Goal: Task Accomplishment & Management: Complete application form

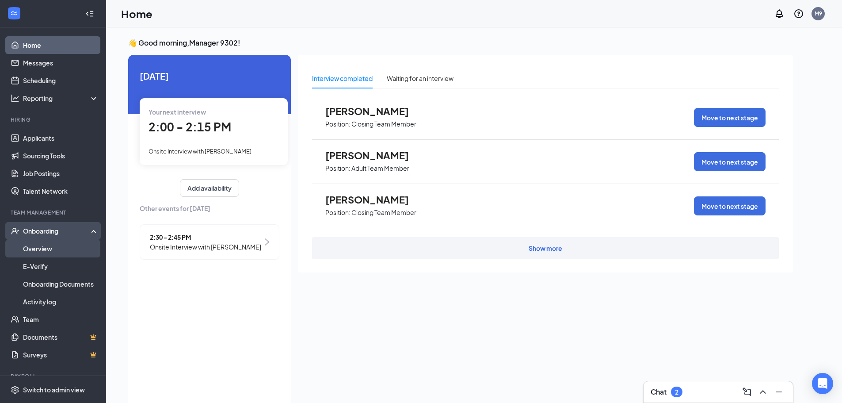
click at [39, 247] on link "Overview" at bounding box center [61, 249] width 76 height 18
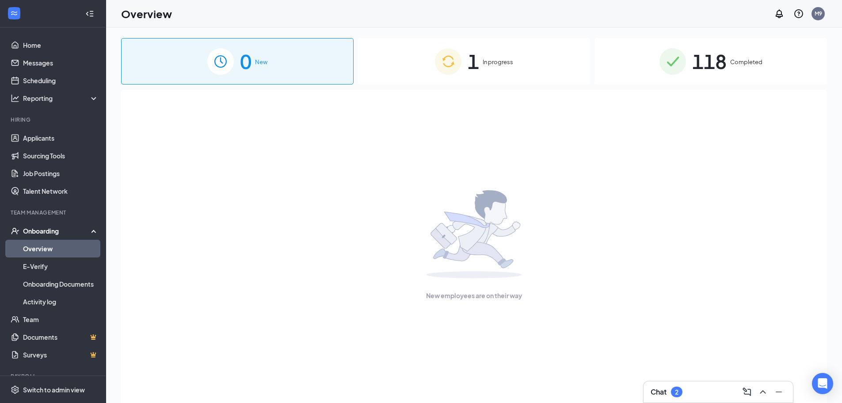
click at [512, 68] on div "1 In progress" at bounding box center [474, 61] width 232 height 46
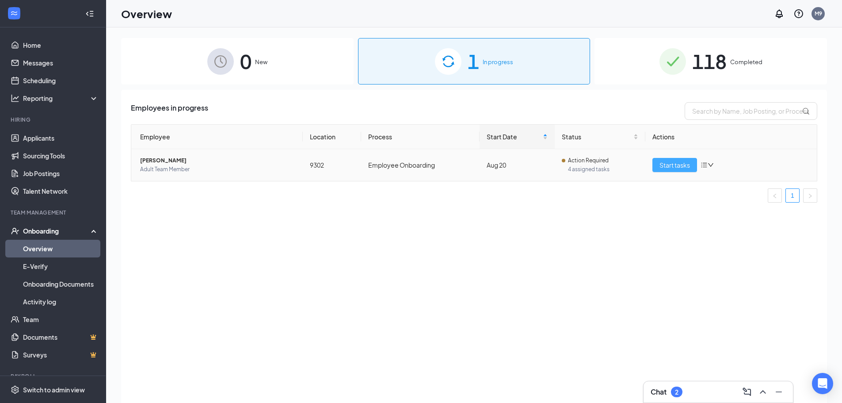
drag, startPoint x: 665, startPoint y: 164, endPoint x: 668, endPoint y: 160, distance: 5.4
click at [667, 163] on span "Start tasks" at bounding box center [674, 165] width 30 height 10
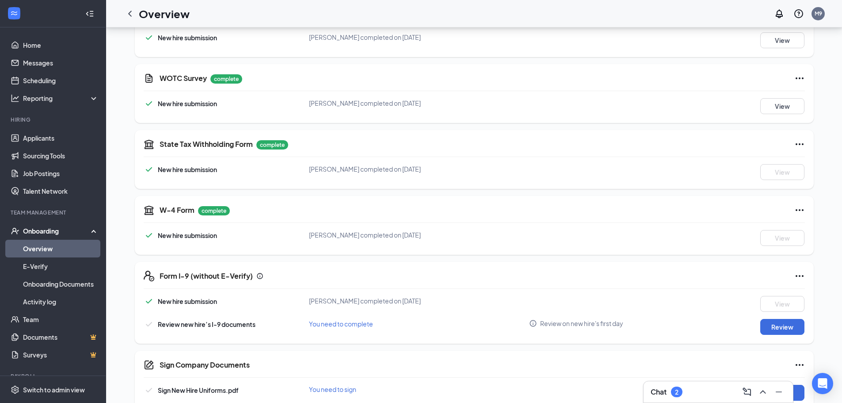
scroll to position [177, 0]
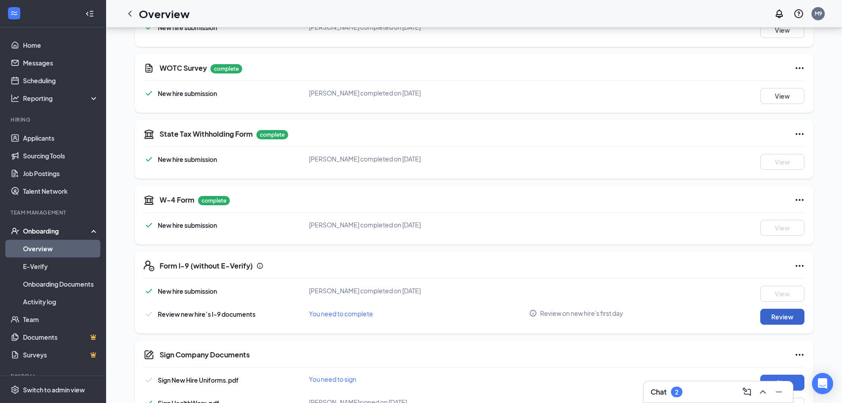
click at [781, 318] on button "Review" at bounding box center [782, 316] width 44 height 16
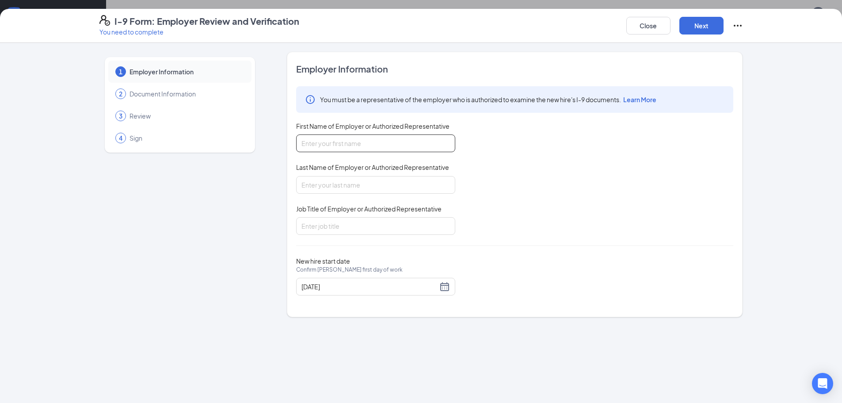
click at [394, 135] on input "First Name of Employer or Authorized Representative" at bounding box center [375, 143] width 159 height 18
type input "[PERSON_NAME]"
type input "DM"
click at [700, 27] on button "Next" at bounding box center [701, 26] width 44 height 18
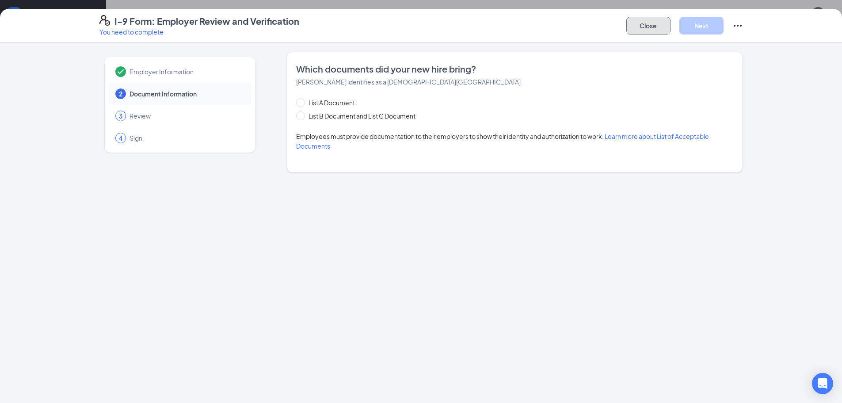
click at [653, 23] on button "Close" at bounding box center [648, 26] width 44 height 18
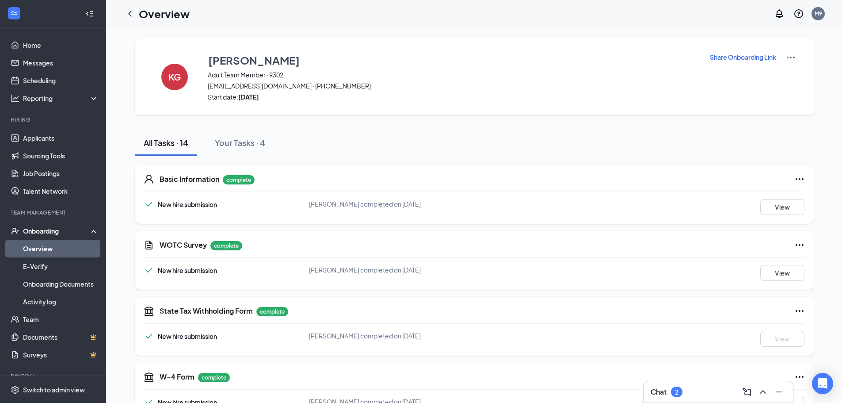
scroll to position [292, 0]
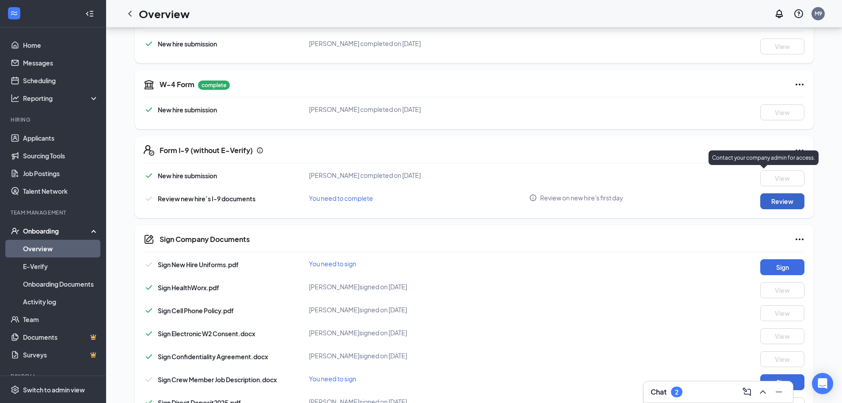
click at [783, 198] on button "Review" at bounding box center [782, 201] width 44 height 16
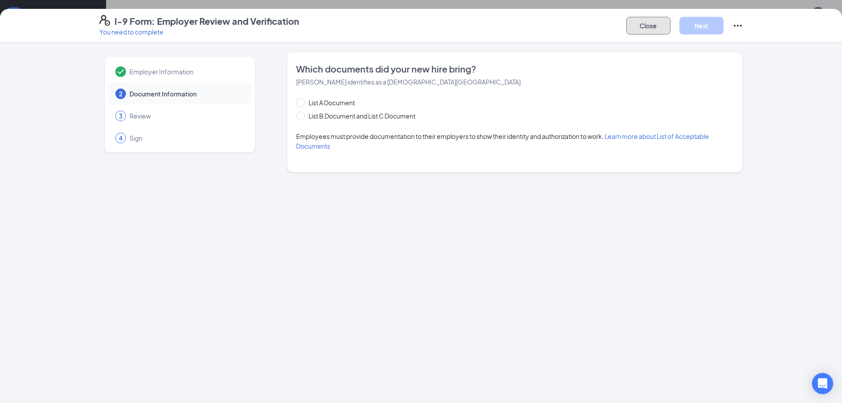
click at [655, 27] on button "Close" at bounding box center [648, 26] width 44 height 18
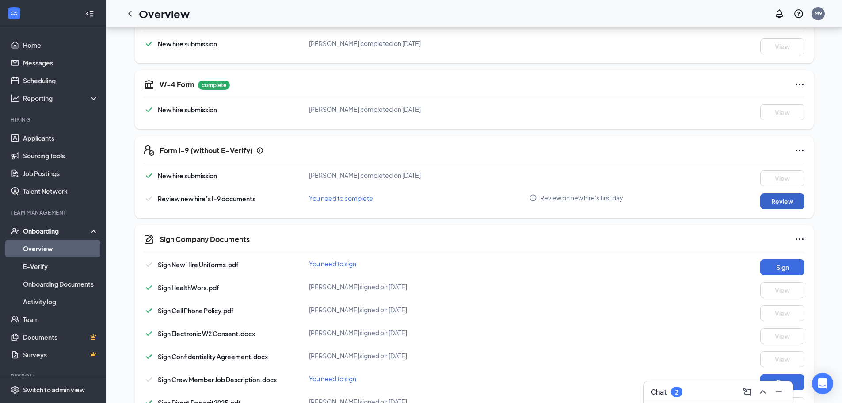
click at [788, 206] on button "Review" at bounding box center [782, 201] width 44 height 16
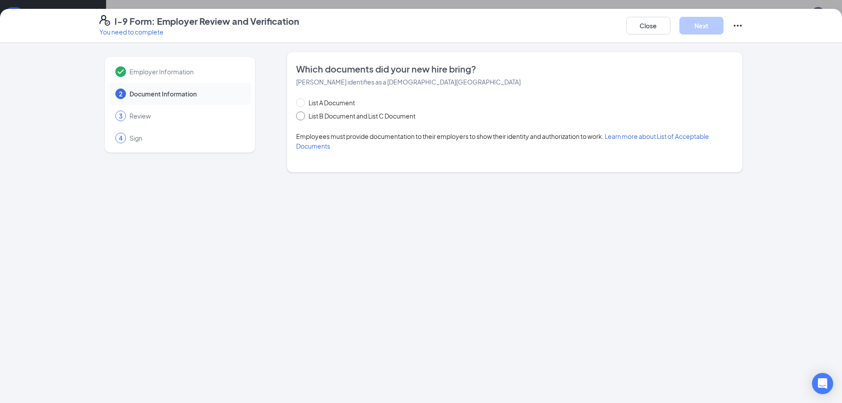
click at [305, 112] on label "List B Document and List C Document" at bounding box center [357, 116] width 123 height 10
click at [304, 117] on span at bounding box center [300, 115] width 9 height 9
click at [302, 117] on input "List B Document and List C Document" at bounding box center [299, 114] width 6 height 6
radio input "true"
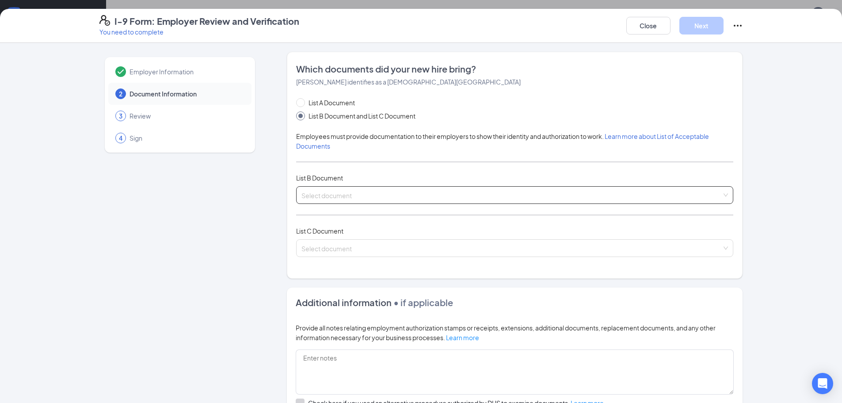
click at [336, 193] on input "search" at bounding box center [511, 193] width 420 height 13
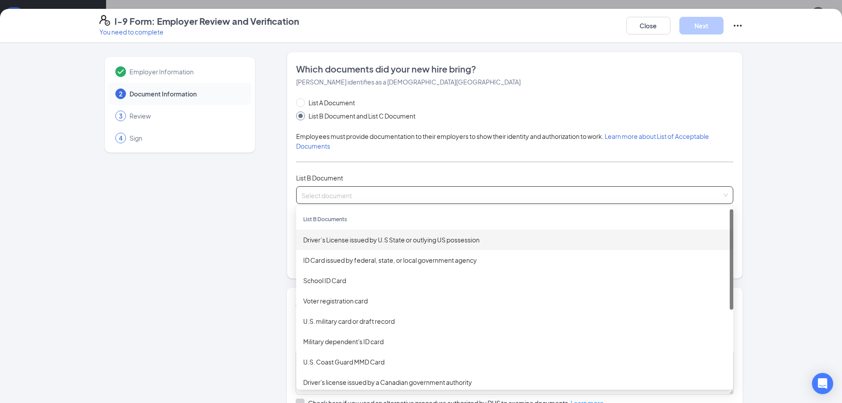
click at [337, 236] on div "Driver’s License issued by U.S State or outlying US possession" at bounding box center [514, 240] width 423 height 10
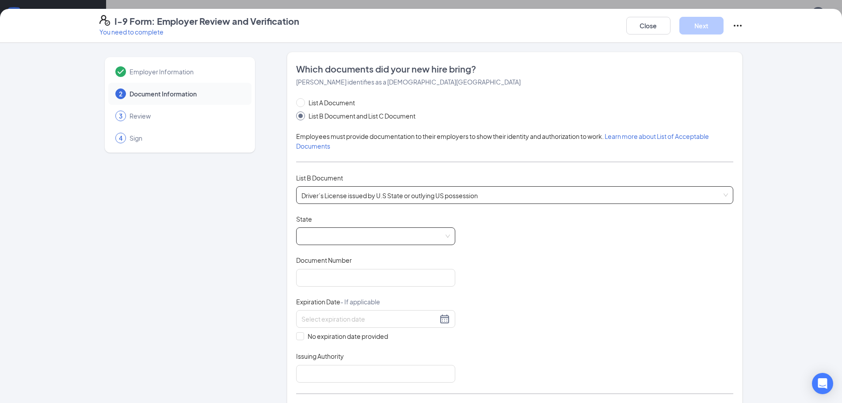
click at [370, 233] on span at bounding box center [375, 236] width 149 height 17
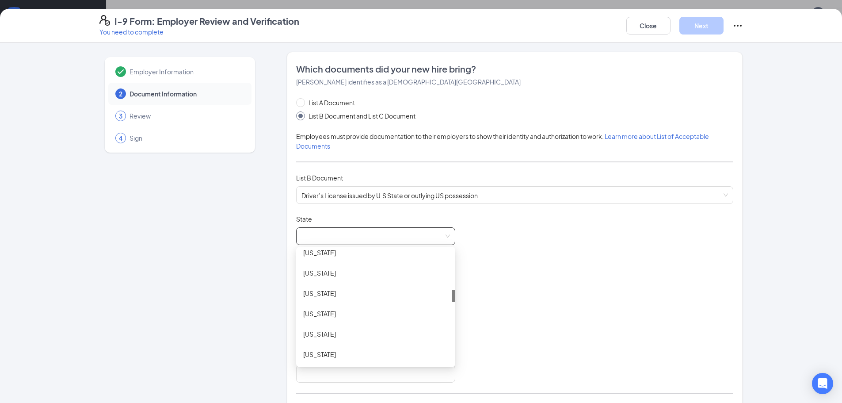
scroll to position [309, 0]
click at [314, 292] on div "[US_STATE]" at bounding box center [375, 297] width 145 height 10
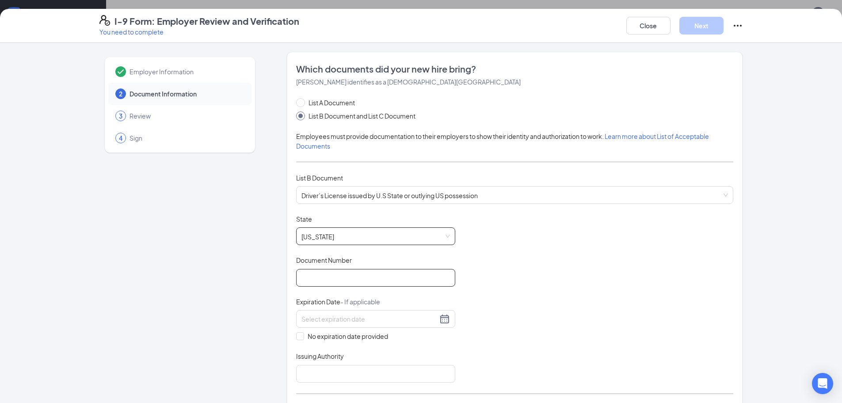
click at [338, 275] on input "Document Number" at bounding box center [375, 278] width 159 height 18
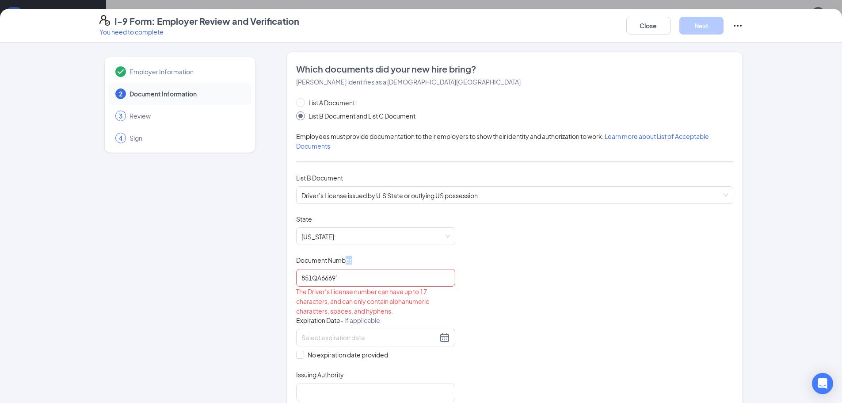
drag, startPoint x: 341, startPoint y: 262, endPoint x: 326, endPoint y: 286, distance: 27.8
click at [323, 286] on div "Document Number [DRIVERS_LICENSE_NUMBER]` The Driver’s License number can have …" at bounding box center [375, 285] width 159 height 60
drag, startPoint x: 349, startPoint y: 271, endPoint x: 177, endPoint y: 254, distance: 172.3
click at [177, 254] on div "Employer Information 2 Document Information 3 Review 4 Sign Which documents did…" at bounding box center [421, 381] width 644 height 659
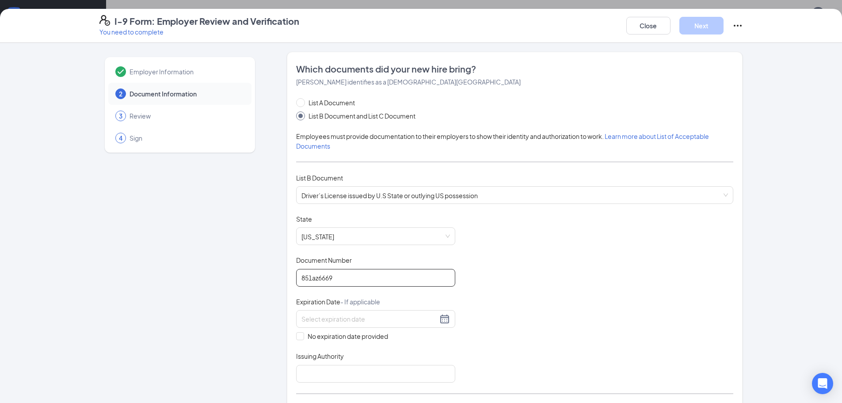
type input "851az6669"
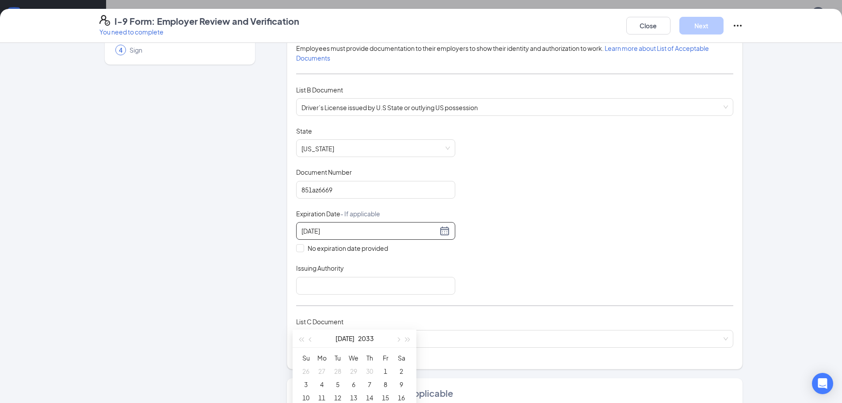
scroll to position [88, 0]
type input "[DATE]"
click at [324, 288] on input "Issuing Authority" at bounding box center [375, 285] width 159 height 18
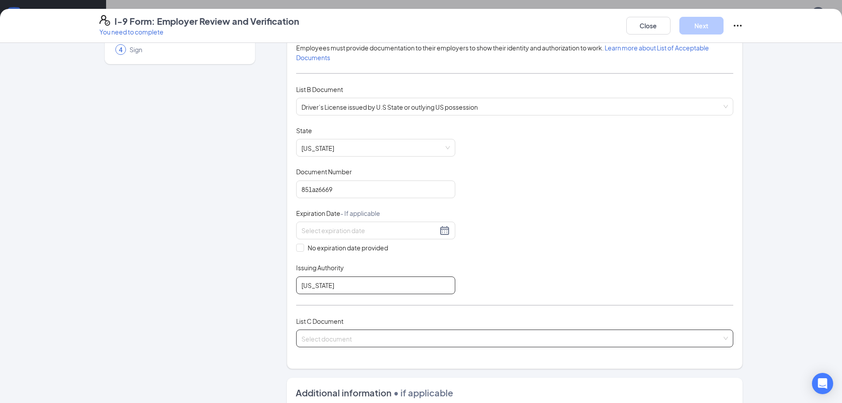
type input "[US_STATE]"
click at [444, 338] on input "search" at bounding box center [511, 336] width 420 height 13
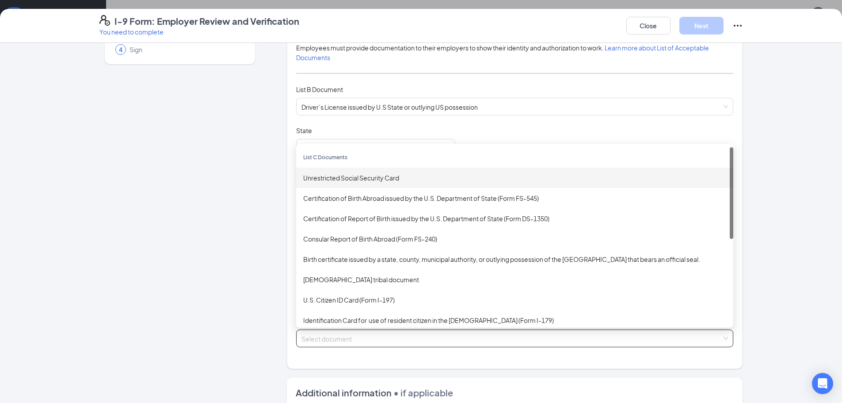
click at [377, 174] on div "Unrestricted Social Security Card" at bounding box center [514, 178] width 423 height 10
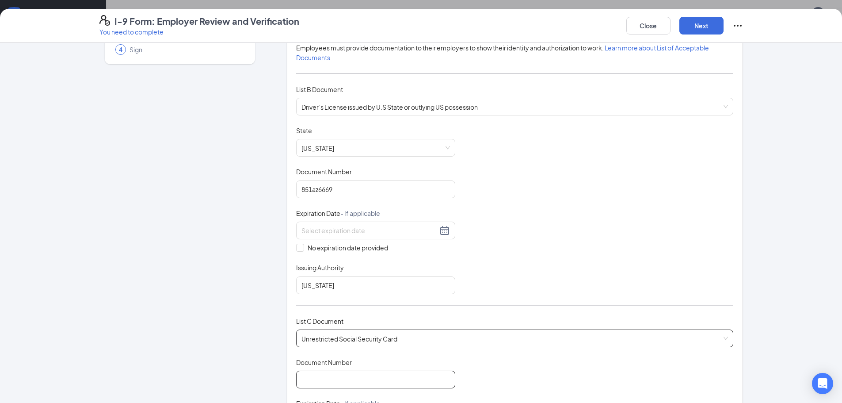
click at [421, 381] on input "Document Number" at bounding box center [375, 379] width 159 height 18
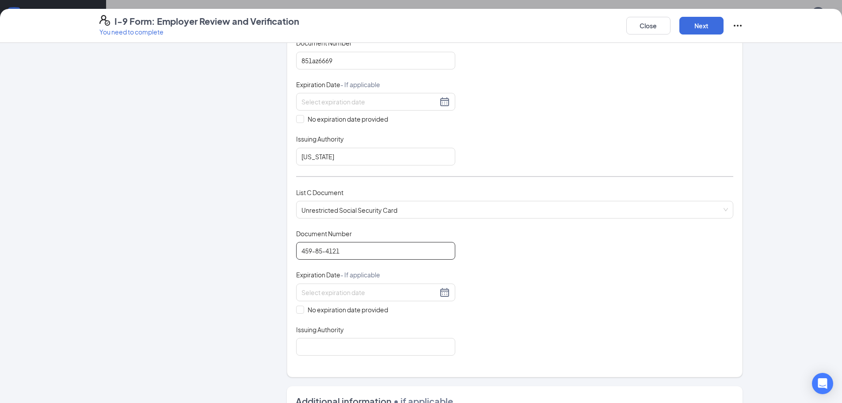
scroll to position [221, 0]
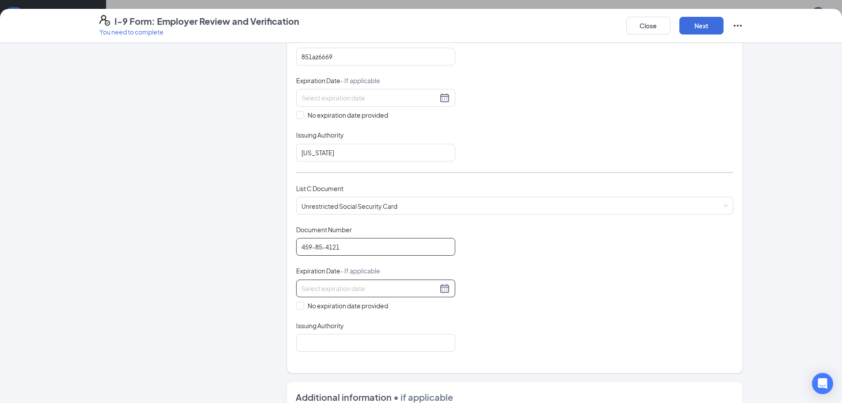
type input "459-85-4121"
click at [388, 281] on div at bounding box center [375, 288] width 159 height 18
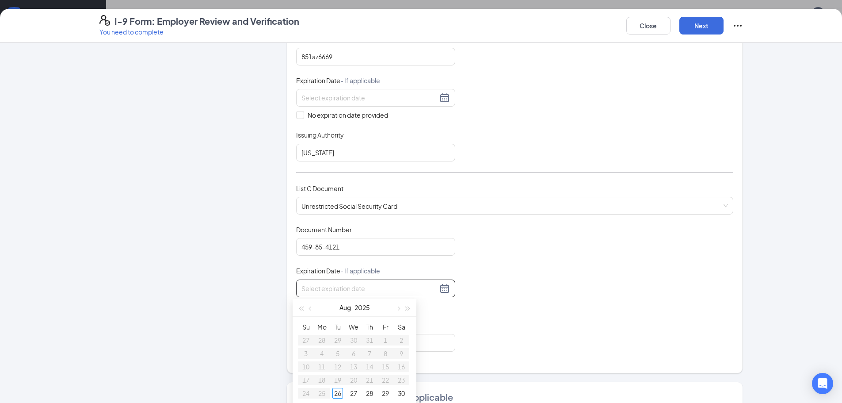
click at [388, 288] on div at bounding box center [375, 288] width 159 height 18
type input "[DATE]"
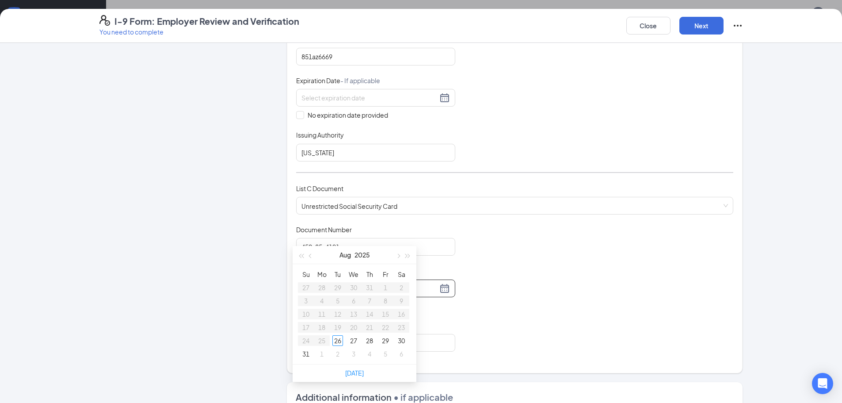
type input "[DATE]"
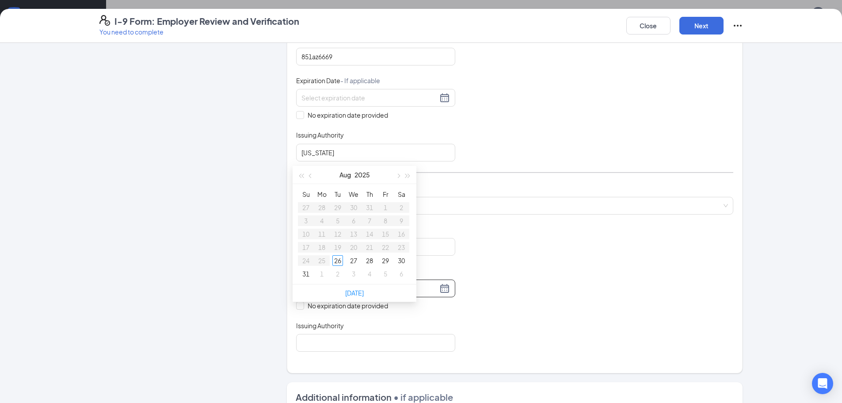
click at [509, 311] on div "Document Title Unrestricted Social Security Card Document Number 459-85-4121 Ex…" at bounding box center [514, 288] width 437 height 126
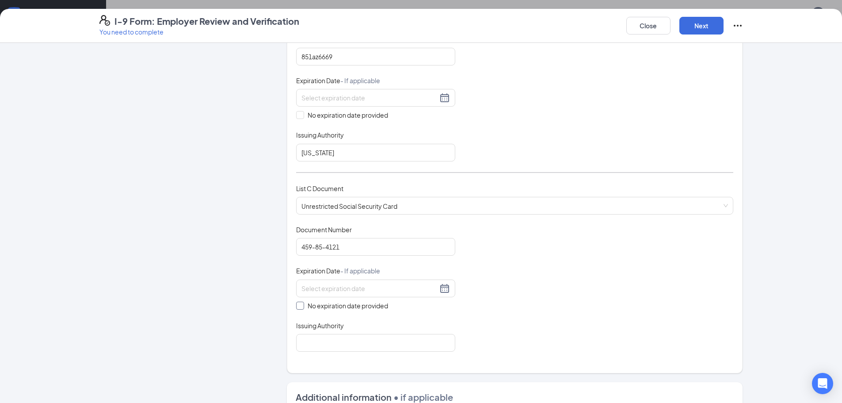
click at [314, 304] on span "No expiration date provided" at bounding box center [348, 306] width 88 height 10
click at [302, 304] on input "No expiration date provided" at bounding box center [299, 304] width 6 height 6
checkbox input "true"
click at [362, 343] on input "Issuing Authority" at bounding box center [375, 344] width 159 height 18
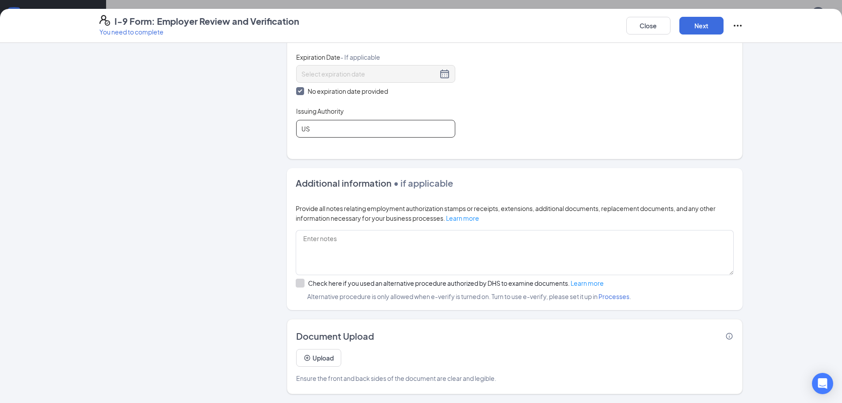
scroll to position [345, 0]
type input "US"
click at [690, 32] on button "Next" at bounding box center [701, 26] width 44 height 18
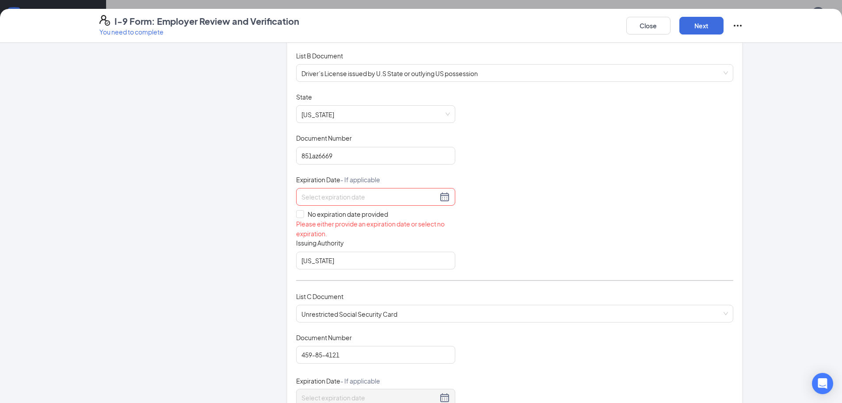
scroll to position [110, 0]
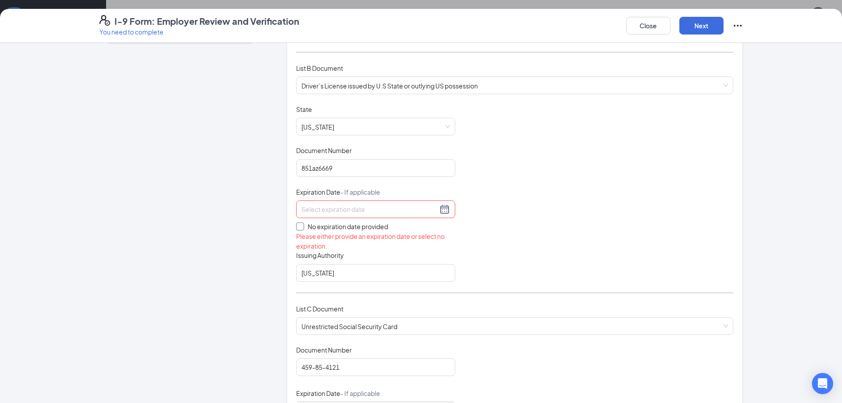
click at [305, 225] on span "No expiration date provided" at bounding box center [348, 226] width 88 height 10
click at [302, 225] on input "No expiration date provided" at bounding box center [299, 225] width 6 height 6
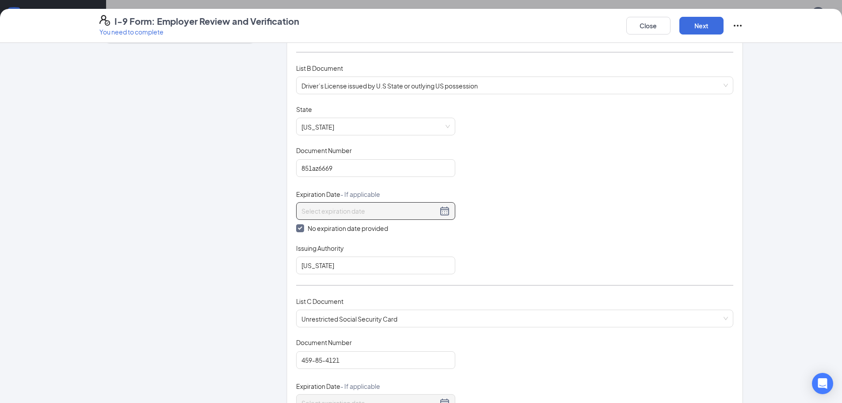
click at [368, 204] on div at bounding box center [375, 211] width 159 height 18
click at [298, 225] on input "No expiration date provided" at bounding box center [299, 227] width 6 height 6
checkbox input "false"
click at [316, 212] on input at bounding box center [369, 209] width 136 height 10
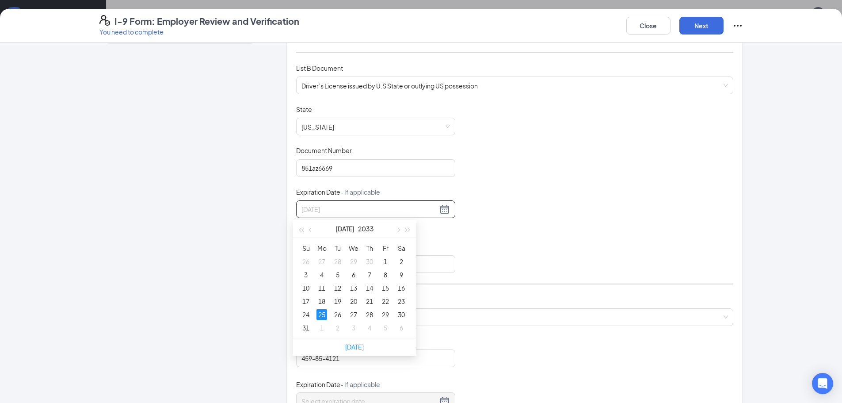
click at [326, 311] on div "25" at bounding box center [321, 314] width 11 height 11
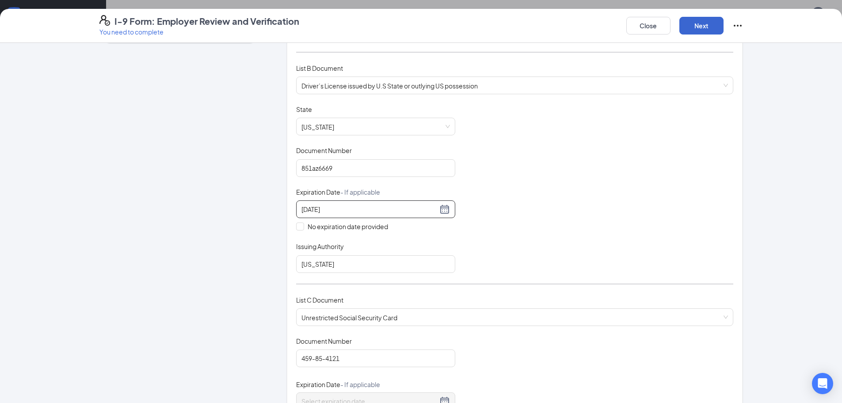
type input "[DATE]"
click at [695, 29] on button "Next" at bounding box center [701, 26] width 44 height 18
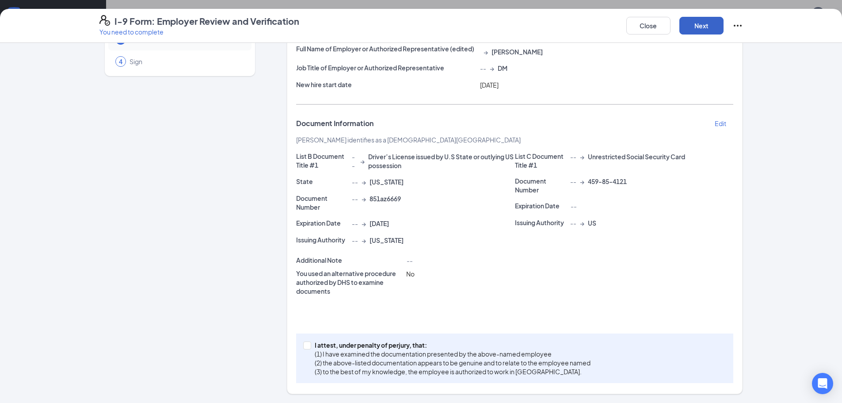
scroll to position [0, 0]
click at [693, 18] on button "Next" at bounding box center [701, 26] width 44 height 18
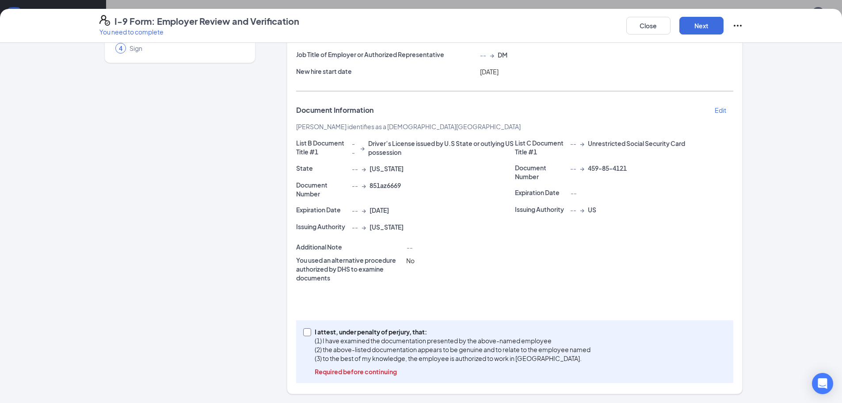
click at [404, 341] on p "(1) I have examined the documentation presented by the above-named employee" at bounding box center [453, 340] width 276 height 9
click at [309, 334] on input "I attest, under penalty of [PERSON_NAME], that: (1) I have examined the documen…" at bounding box center [306, 331] width 6 height 6
checkbox input "true"
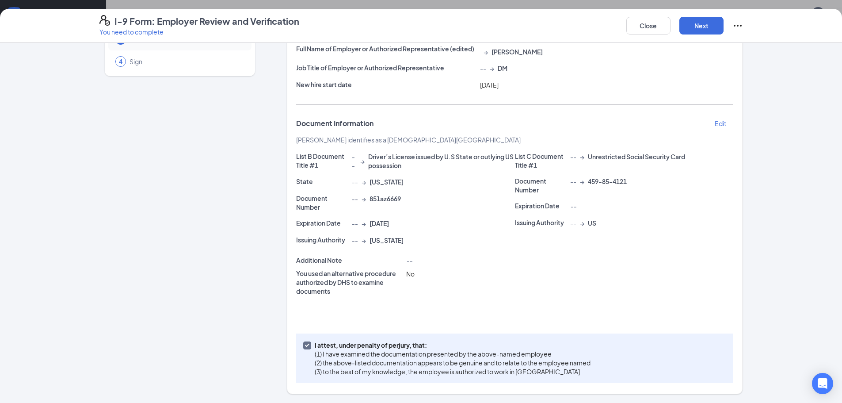
scroll to position [76, 0]
click at [708, 34] on div "Close Next" at bounding box center [684, 25] width 117 height 21
click at [708, 29] on button "Next" at bounding box center [701, 26] width 44 height 18
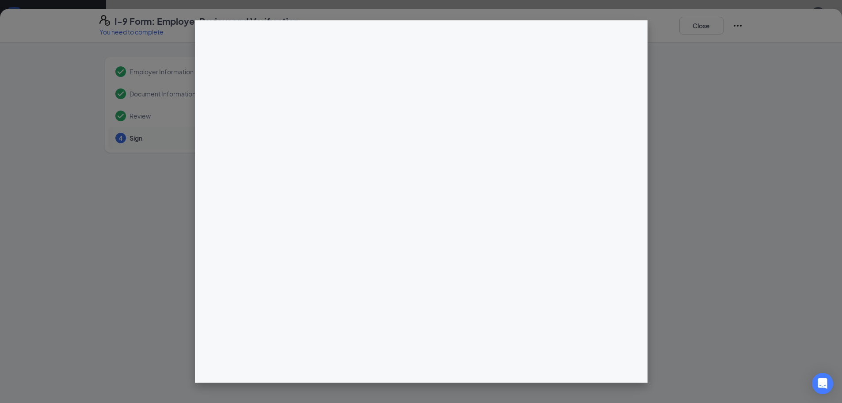
scroll to position [44, 0]
click at [445, 122] on div "I-9 Form: Employer Review and Verification You need to complete Close Employer …" at bounding box center [421, 201] width 842 height 403
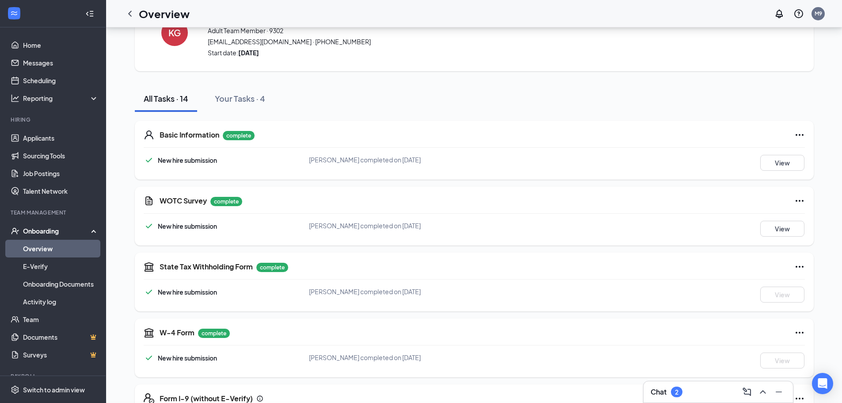
scroll to position [292, 0]
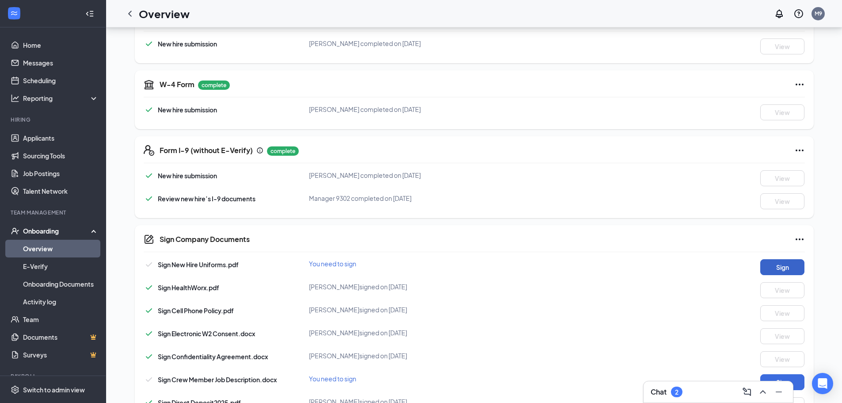
click at [798, 268] on button "Sign" at bounding box center [782, 267] width 44 height 16
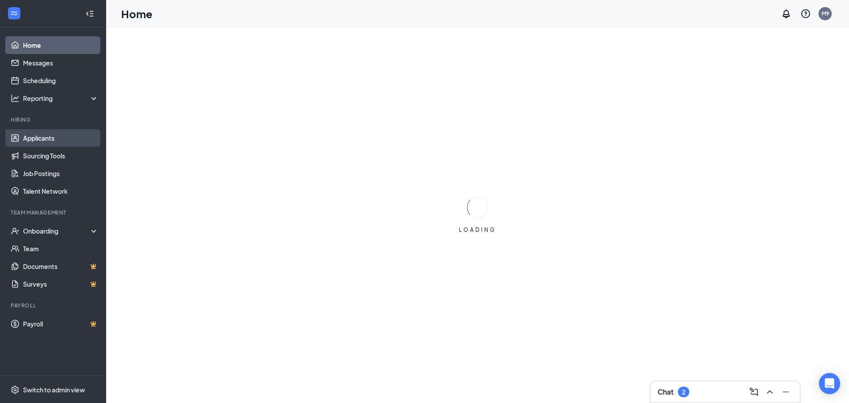
click at [52, 142] on link "Applicants" at bounding box center [61, 138] width 76 height 18
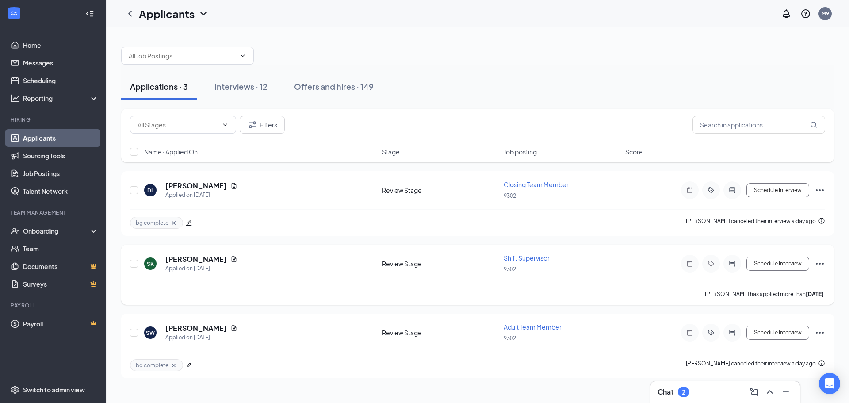
drag, startPoint x: 261, startPoint y: 81, endPoint x: 292, endPoint y: 285, distance: 205.6
click at [292, 285] on div "Applications · 3 Interviews · 12 Offers and hires · 149 Filters Name · Applied …" at bounding box center [477, 208] width 712 height 340
drag, startPoint x: 155, startPoint y: 283, endPoint x: 151, endPoint y: 288, distance: 6.0
click at [154, 283] on div "Sylvia King has applied more than 4 days ago ." at bounding box center [477, 293] width 695 height 22
drag, startPoint x: 848, startPoint y: 177, endPoint x: 845, endPoint y: 207, distance: 30.3
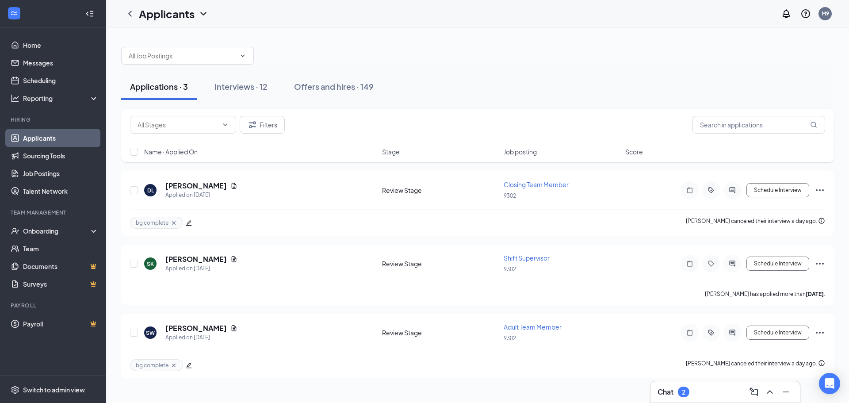
click at [848, 186] on div "Applications · 3 Interviews · 12 Offers and hires · 149 Filters Name · Applied …" at bounding box center [477, 207] width 743 height 361
click at [845, 210] on div "Applications · 3 Interviews · 12 Offers and hires · 149 Filters Name · Applied …" at bounding box center [477, 207] width 743 height 361
click at [527, 145] on div "Name · Applied On Stage Job posting Score" at bounding box center [477, 151] width 712 height 21
click at [266, 95] on button "Interviews · 12" at bounding box center [241, 86] width 71 height 27
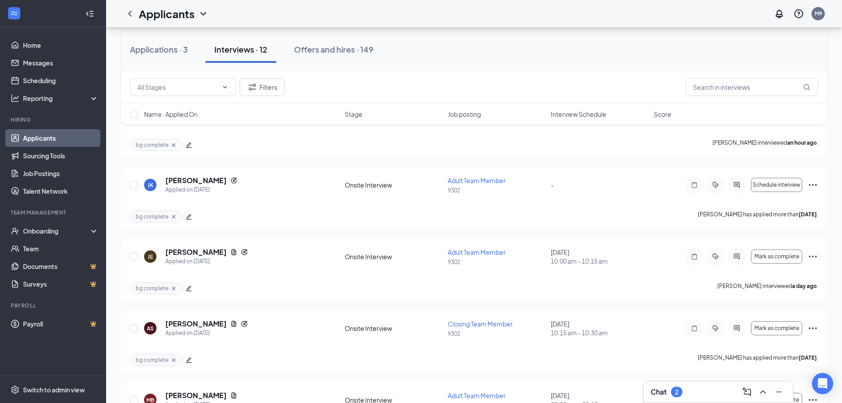
scroll to position [221, 0]
click at [133, 182] on input "checkbox" at bounding box center [134, 183] width 8 height 8
checkbox input "true"
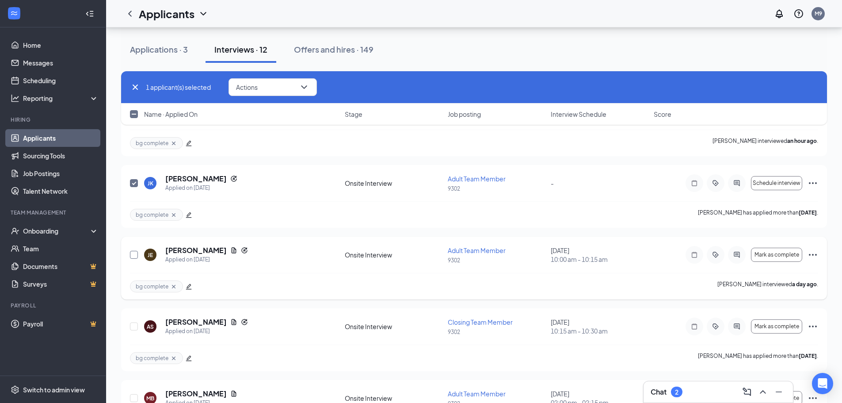
click at [134, 256] on input "checkbox" at bounding box center [134, 255] width 8 height 8
checkbox input "true"
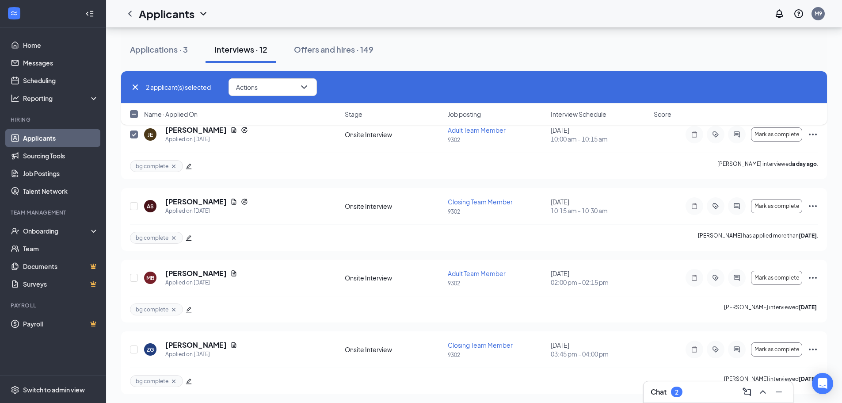
scroll to position [346, 0]
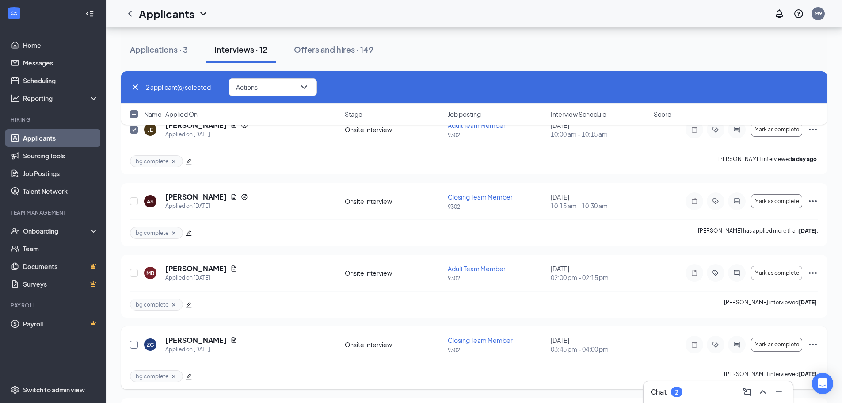
click at [133, 343] on input "checkbox" at bounding box center [134, 344] width 8 height 8
checkbox input "true"
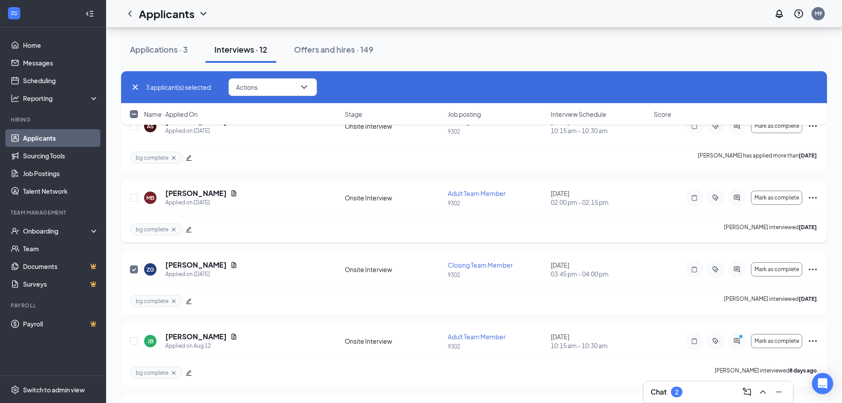
scroll to position [523, 0]
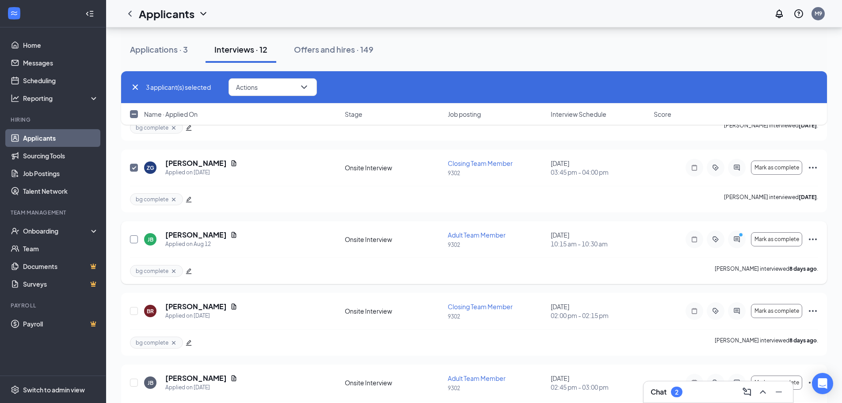
click at [137, 239] on input "checkbox" at bounding box center [134, 239] width 8 height 8
checkbox input "true"
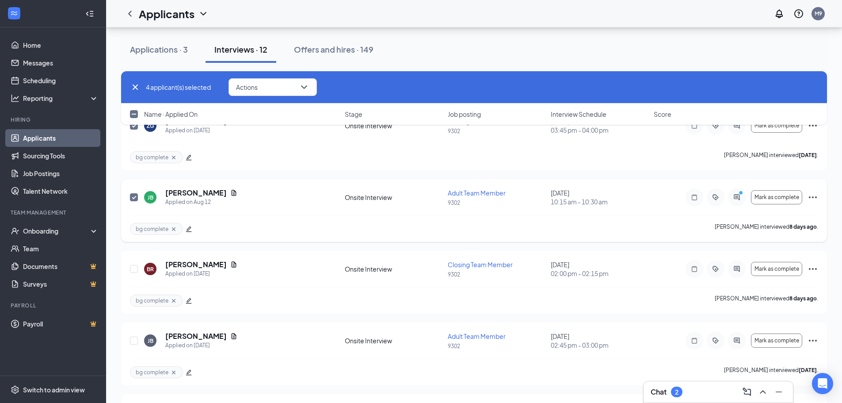
scroll to position [611, 0]
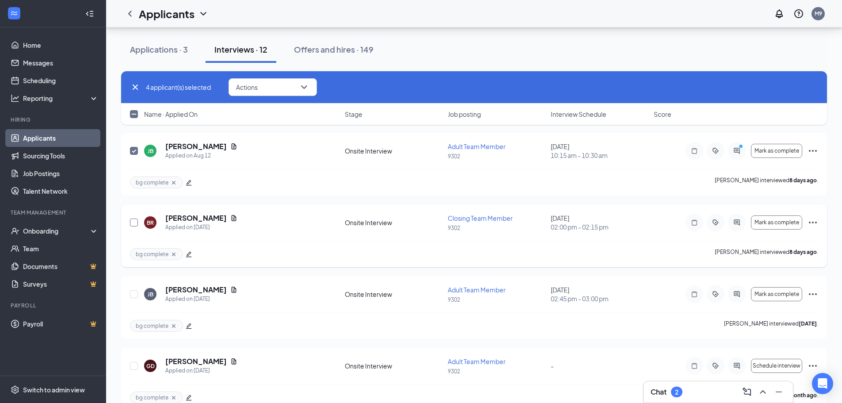
click at [133, 222] on input "checkbox" at bounding box center [134, 222] width 8 height 8
checkbox input "true"
click at [130, 298] on div at bounding box center [134, 294] width 9 height 19
click at [130, 297] on input "checkbox" at bounding box center [134, 294] width 8 height 8
checkbox input "true"
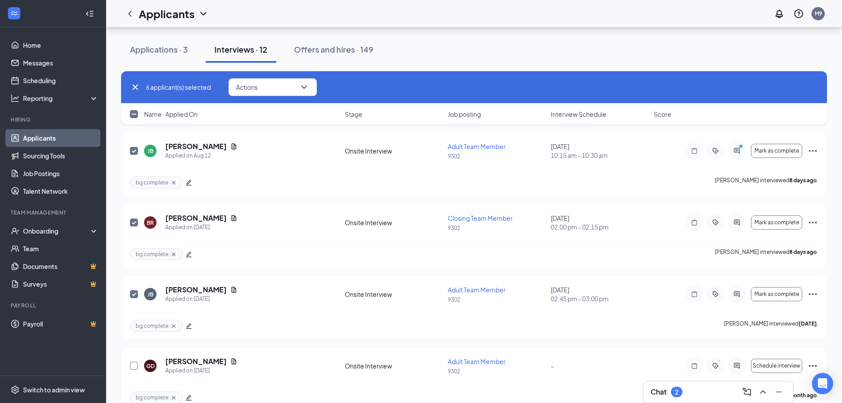
click at [136, 366] on input "checkbox" at bounding box center [134, 366] width 8 height 8
checkbox input "true"
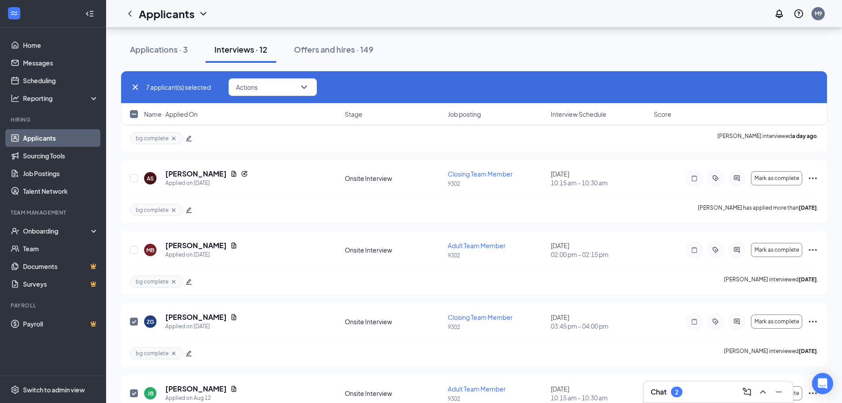
scroll to position [115, 0]
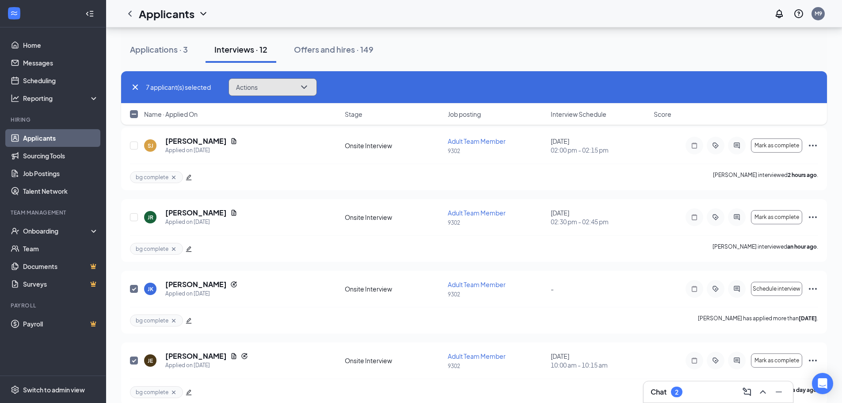
drag, startPoint x: 312, startPoint y: 88, endPoint x: 309, endPoint y: 93, distance: 4.9
click at [311, 88] on button "Actions" at bounding box center [272, 87] width 88 height 18
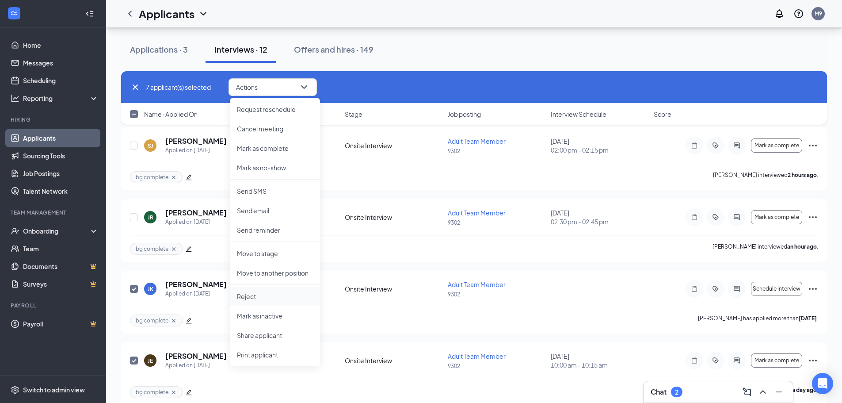
click at [274, 295] on p "Reject" at bounding box center [275, 296] width 76 height 9
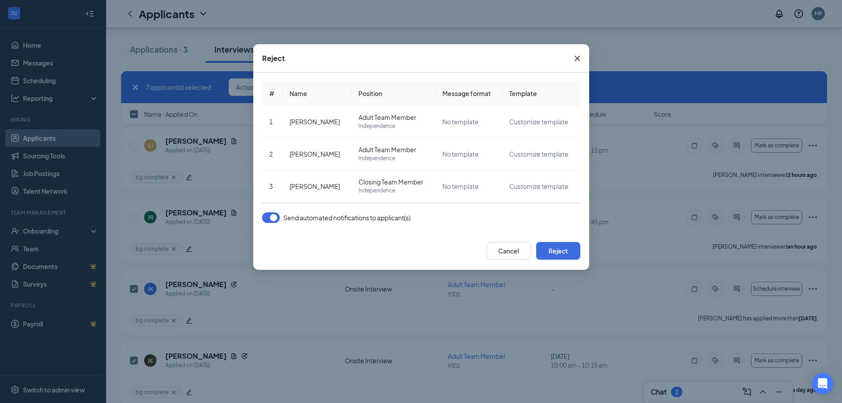
click at [270, 217] on button "button" at bounding box center [271, 217] width 18 height 11
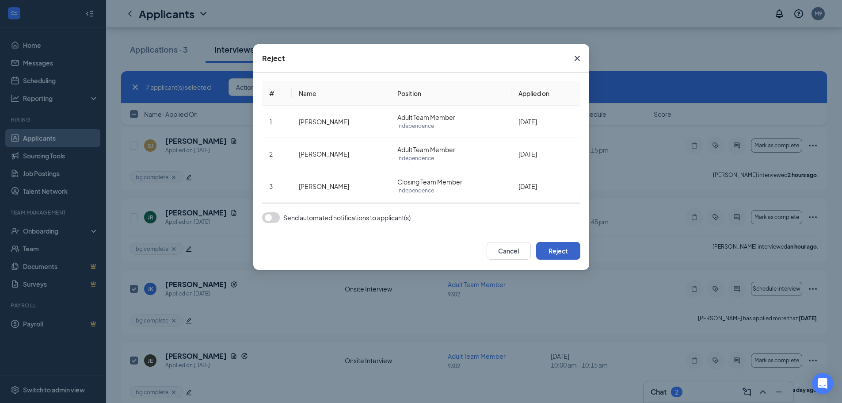
click at [552, 248] on button "Reject" at bounding box center [558, 251] width 44 height 18
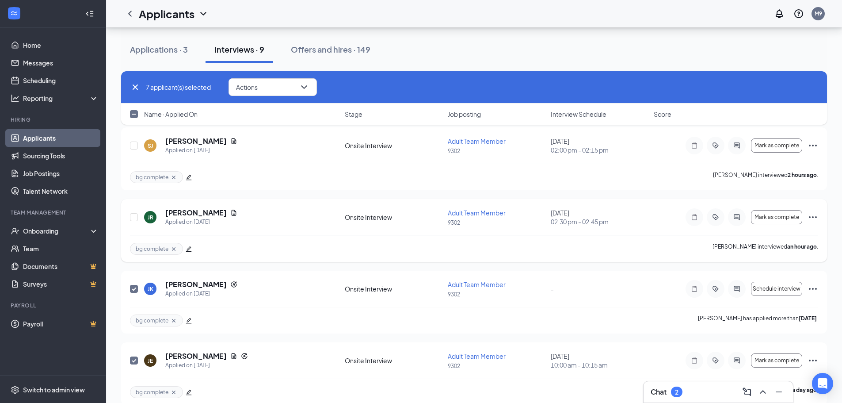
checkbox input "false"
